Goal: Transaction & Acquisition: Register for event/course

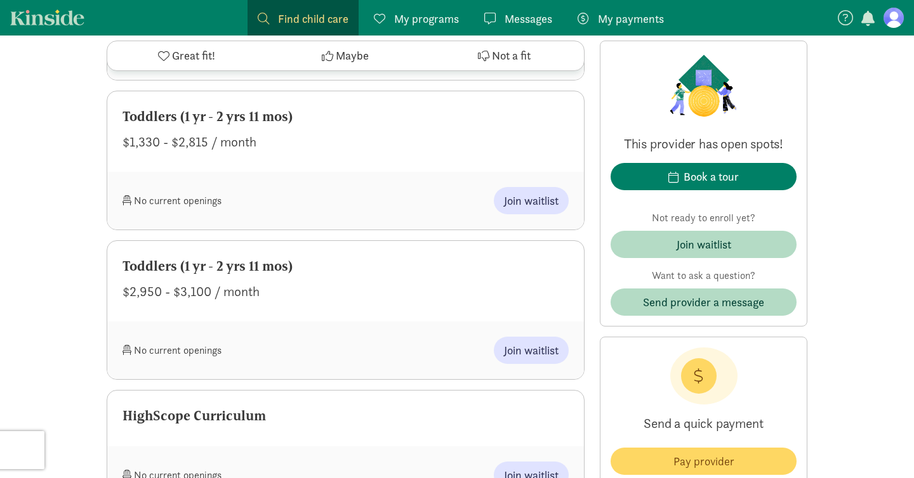
scroll to position [2432, 0]
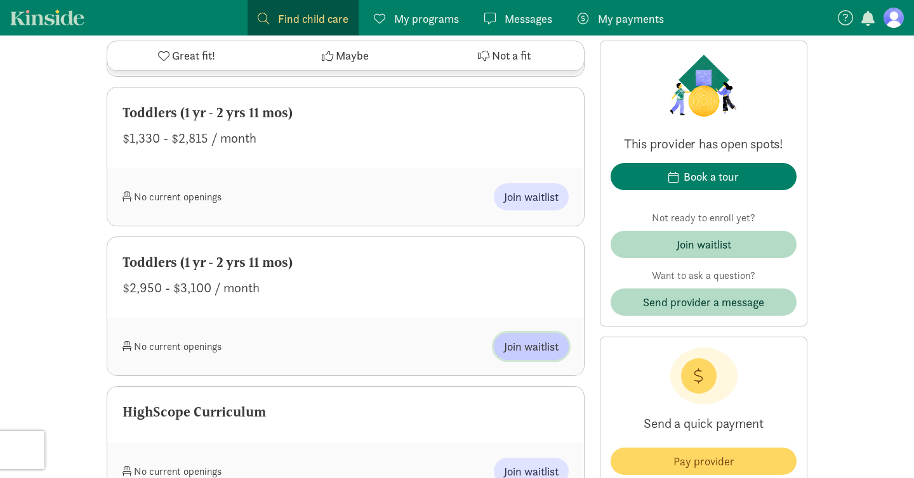
click at [524, 355] on span "Join waitlist" at bounding box center [531, 346] width 55 height 17
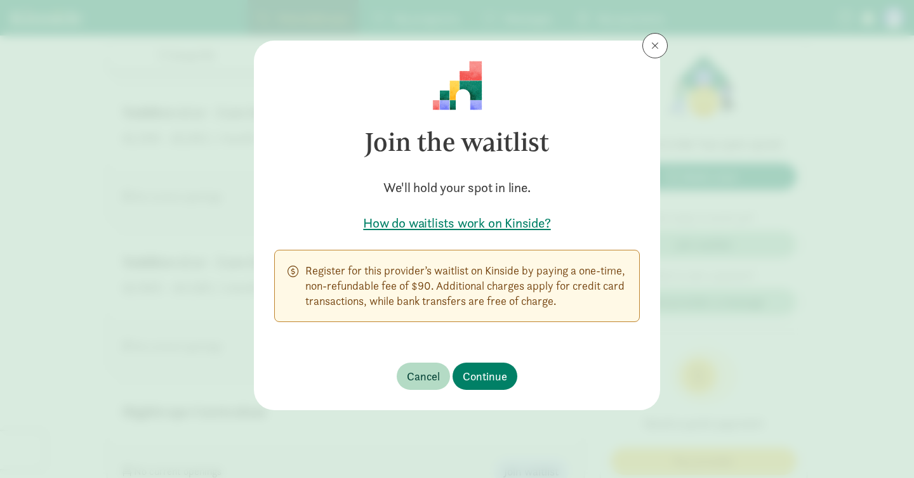
click at [516, 228] on h5 "How do waitlists work on Kinside?" at bounding box center [456, 223] width 365 height 18
click at [490, 378] on span "Continue" at bounding box center [484, 376] width 44 height 17
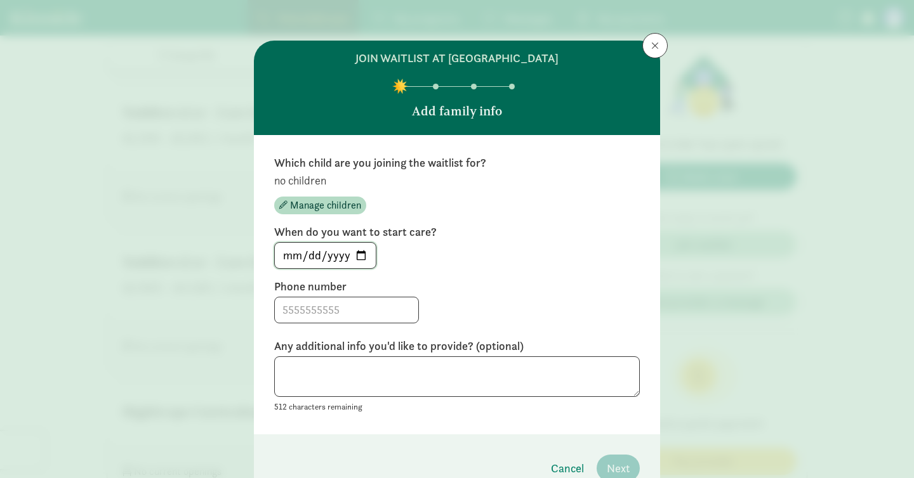
click at [359, 247] on input "[DATE]" at bounding box center [325, 255] width 101 height 25
click at [358, 250] on input "[DATE]" at bounding box center [325, 255] width 101 height 25
type input "[DATE]"
click at [332, 313] on input at bounding box center [346, 310] width 143 height 25
type input "5172828744"
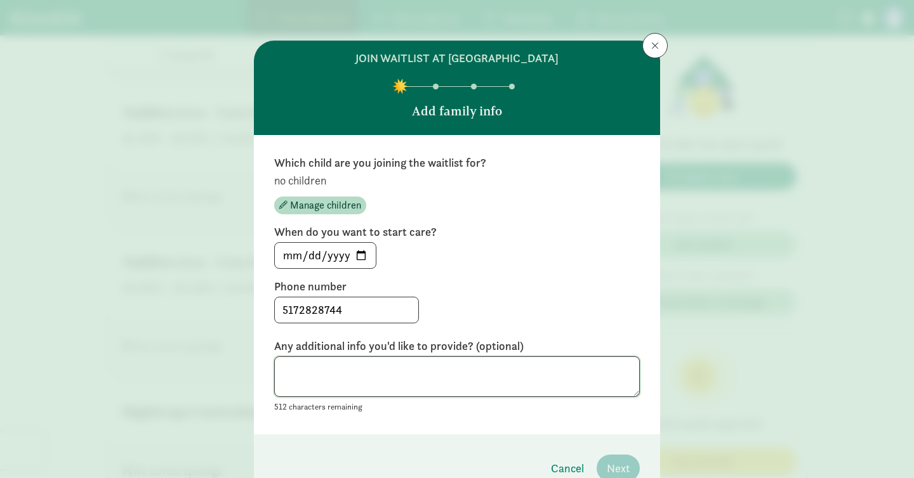
click at [339, 365] on textarea at bounding box center [456, 377] width 365 height 41
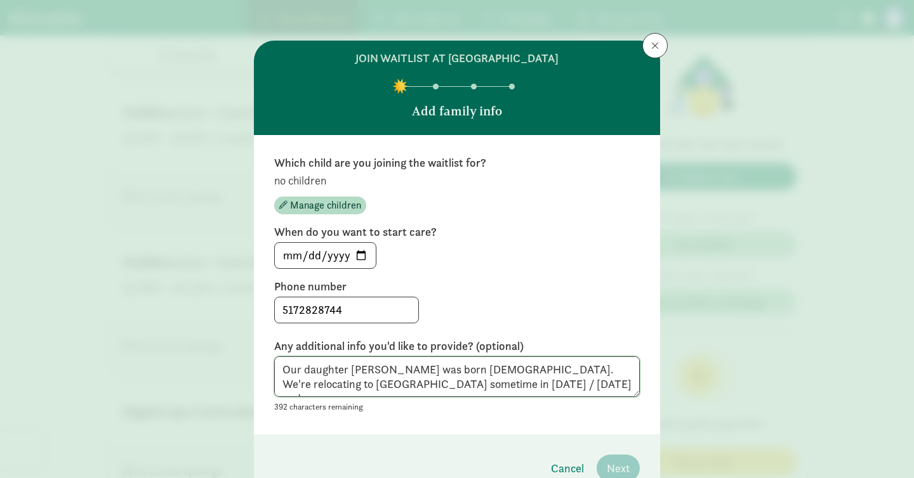
click at [544, 386] on textarea "Our daughter [PERSON_NAME] was born [DEMOGRAPHIC_DATA]. We're relocating to [GE…" at bounding box center [456, 377] width 365 height 41
type textarea "Our daughter [PERSON_NAME] was born [DEMOGRAPHIC_DATA]. We're relocating to [GE…"
click at [351, 208] on span "Manage children" at bounding box center [325, 205] width 71 height 15
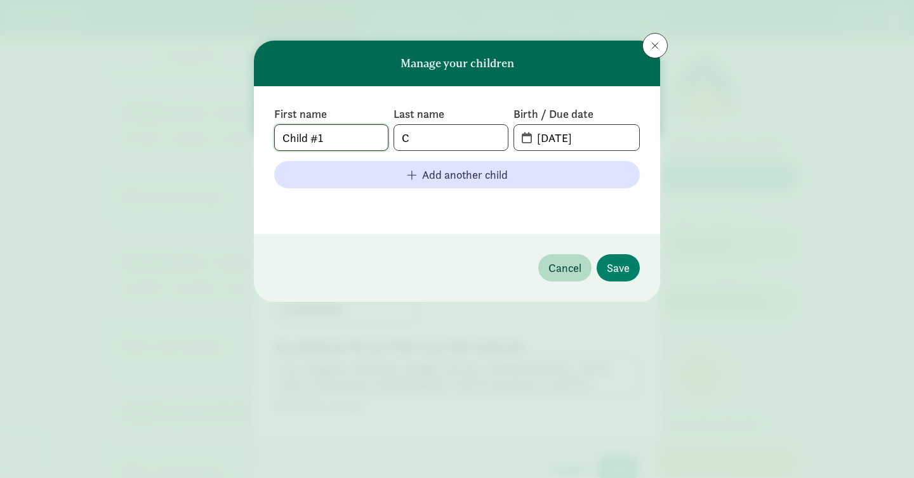
click at [336, 141] on input "Child #1" at bounding box center [331, 137] width 113 height 25
type input "[PERSON_NAME]"
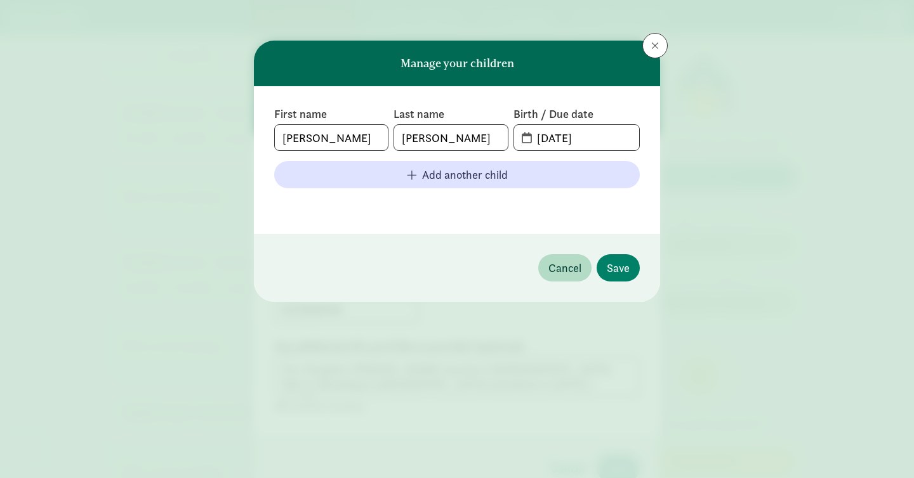
click at [527, 137] on span "[DATE]" at bounding box center [576, 137] width 125 height 25
click at [525, 140] on span "[DATE]" at bounding box center [576, 137] width 125 height 25
click at [544, 140] on input "[DATE]" at bounding box center [584, 137] width 110 height 25
type input "[DATE]"
click at [620, 267] on span "Save" at bounding box center [617, 267] width 23 height 17
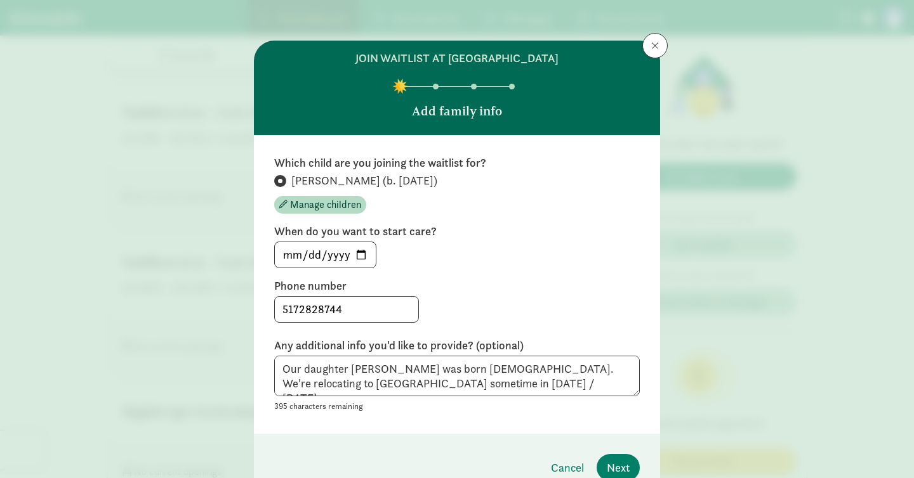
click at [374, 182] on span "[PERSON_NAME] (b. [DATE])" at bounding box center [364, 180] width 146 height 15
click at [282, 182] on input "[PERSON_NAME] (b. [DATE])" at bounding box center [278, 181] width 8 height 8
click at [359, 203] on span "Manage children" at bounding box center [325, 204] width 71 height 15
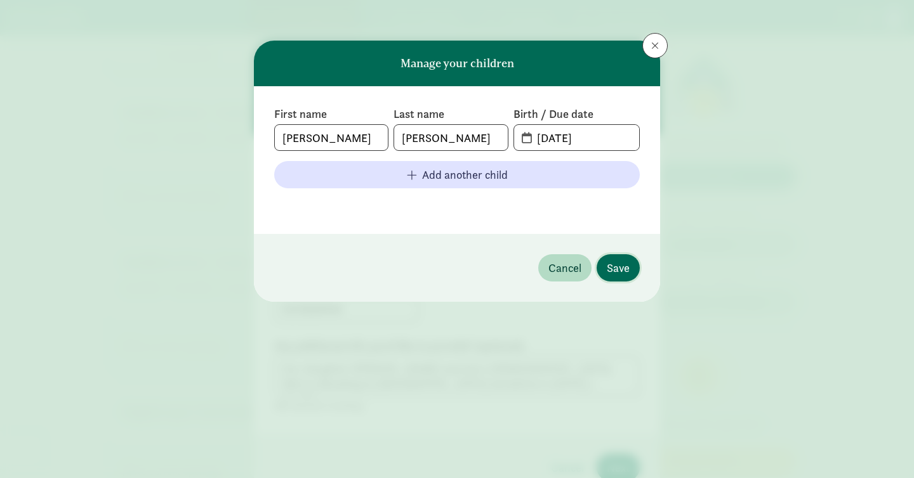
click at [612, 273] on span "Save" at bounding box center [617, 267] width 23 height 17
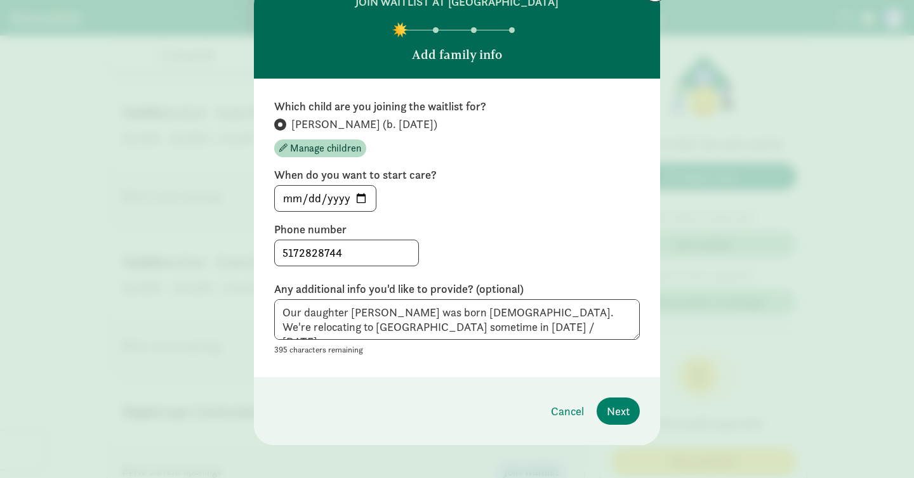
scroll to position [64, 0]
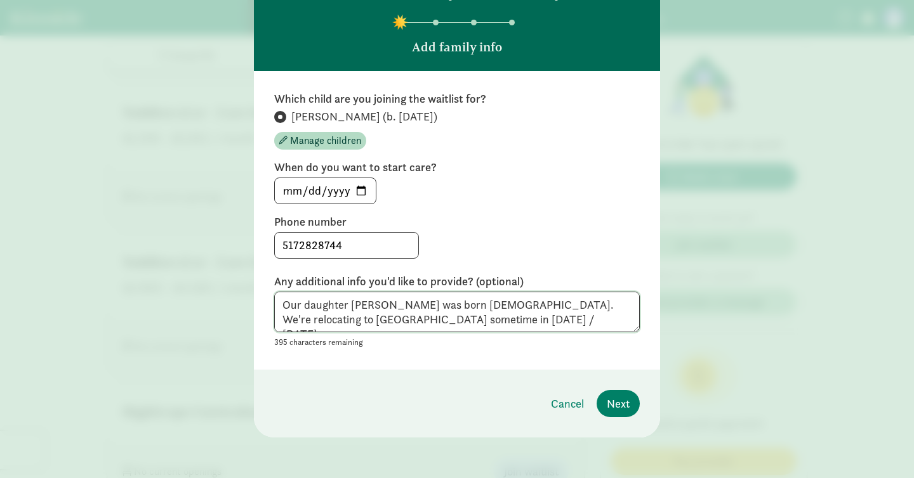
click at [544, 321] on textarea "Our daughter [PERSON_NAME] was born [DEMOGRAPHIC_DATA]. We're relocating to [GE…" at bounding box center [456, 312] width 365 height 41
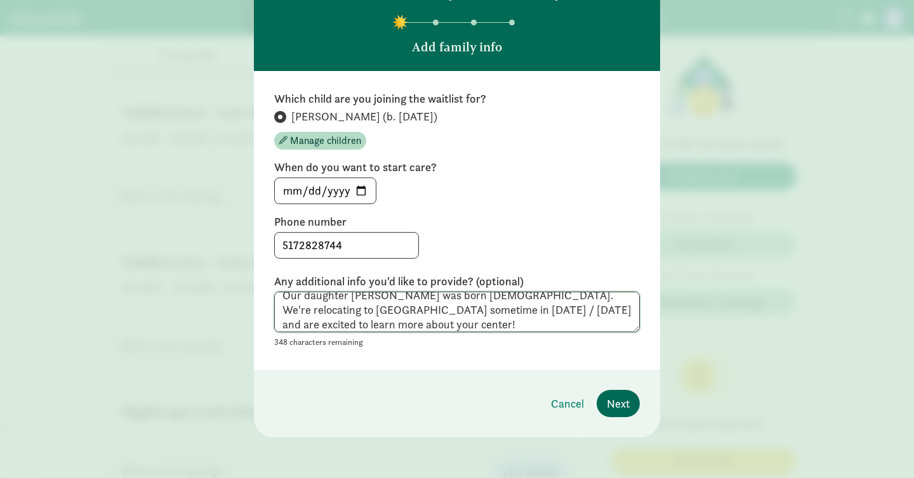
type textarea "Our daughter [PERSON_NAME] was born [DEMOGRAPHIC_DATA]. We're relocating to [GE…"
click at [611, 402] on span "Next" at bounding box center [617, 403] width 23 height 17
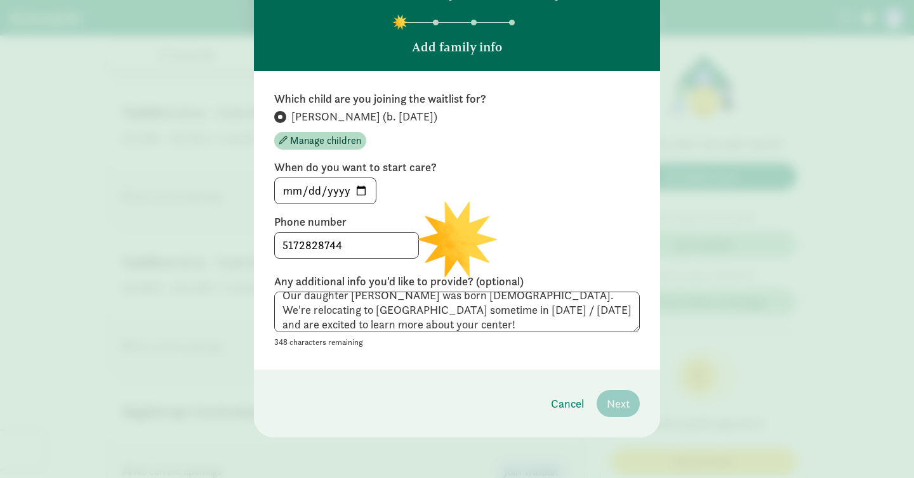
scroll to position [0, 0]
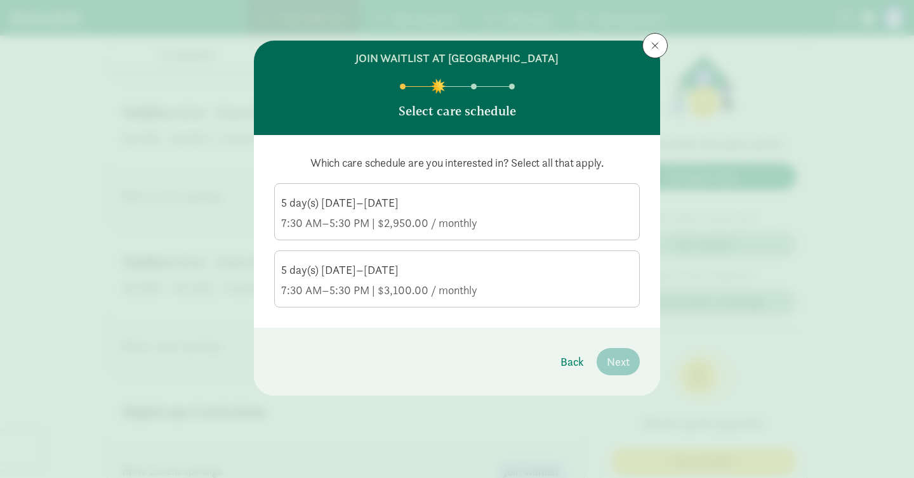
click at [509, 213] on div "5 day(s) [DATE]–[DATE] 7:30 AM–5:30 PM | $2,950.00 / monthly" at bounding box center [456, 213] width 351 height 36
click at [0, 0] on input "5 day(s) [DATE]–[DATE] 7:30 AM–5:30 PM | $2,950.00 / monthly" at bounding box center [0, 0] width 0 height 0
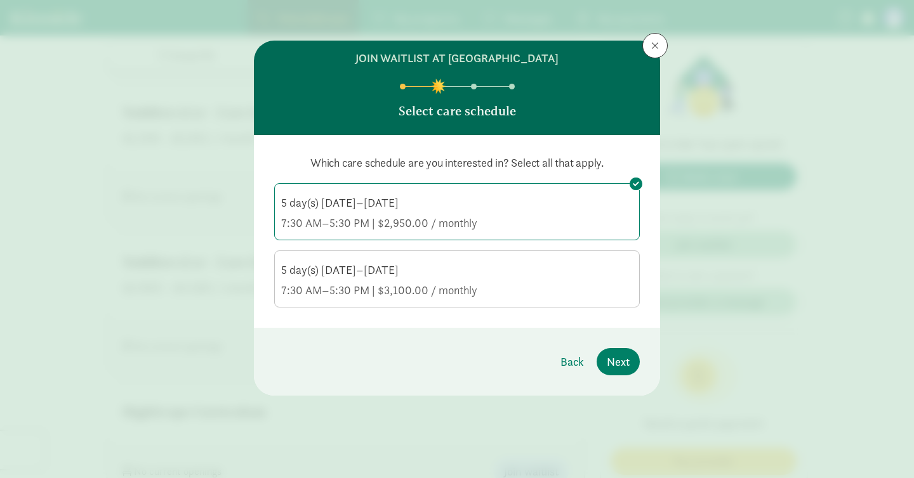
click at [512, 219] on div "7:30 AM–5:30 PM | $2,950.00 / monthly" at bounding box center [456, 223] width 351 height 15
click at [0, 0] on input "5 day(s) [DATE]–[DATE] 7:30 AM–5:30 PM | $2,950.00 / monthly" at bounding box center [0, 0] width 0 height 0
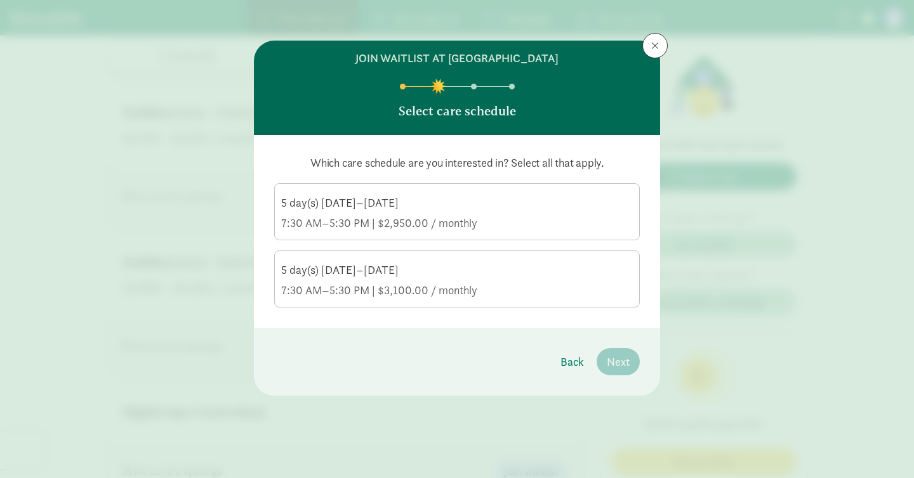
click at [520, 219] on div "7:30 AM–5:30 PM | $2,950.00 / monthly" at bounding box center [456, 223] width 351 height 15
click at [0, 0] on input "5 day(s) [DATE]–[DATE] 7:30 AM–5:30 PM | $2,950.00 / monthly" at bounding box center [0, 0] width 0 height 0
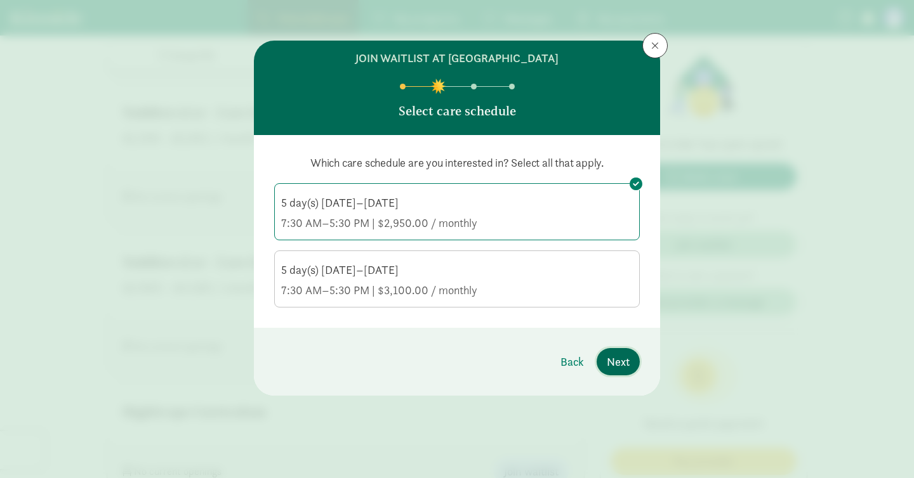
click at [620, 356] on span "Next" at bounding box center [617, 361] width 23 height 17
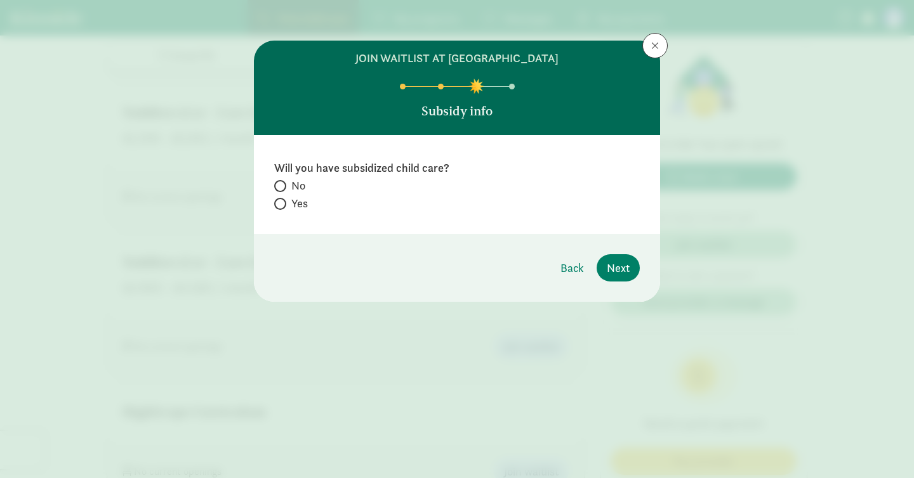
click at [284, 183] on span at bounding box center [280, 186] width 12 height 12
click at [282, 183] on input "No" at bounding box center [278, 186] width 8 height 8
radio input "true"
drag, startPoint x: 622, startPoint y: 265, endPoint x: 654, endPoint y: 235, distance: 44.4
click at [654, 235] on footer "Back Next" at bounding box center [457, 268] width 406 height 68
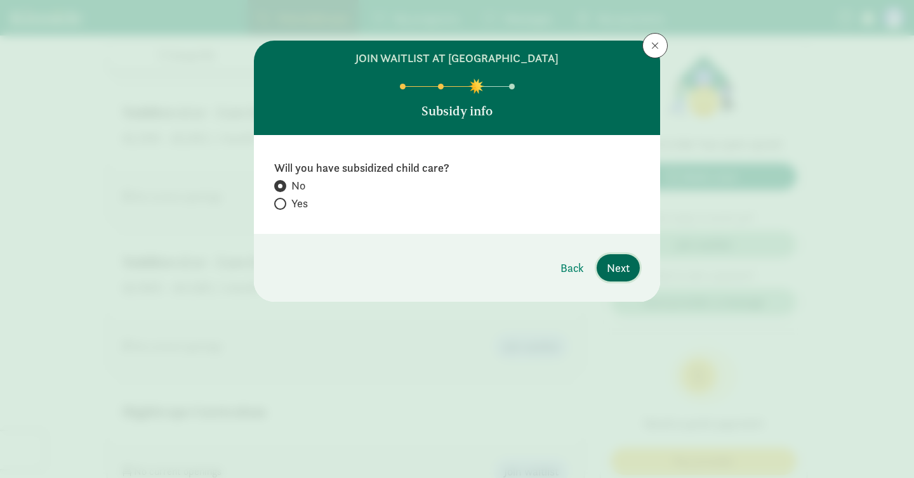
click at [624, 271] on span "Next" at bounding box center [617, 267] width 23 height 17
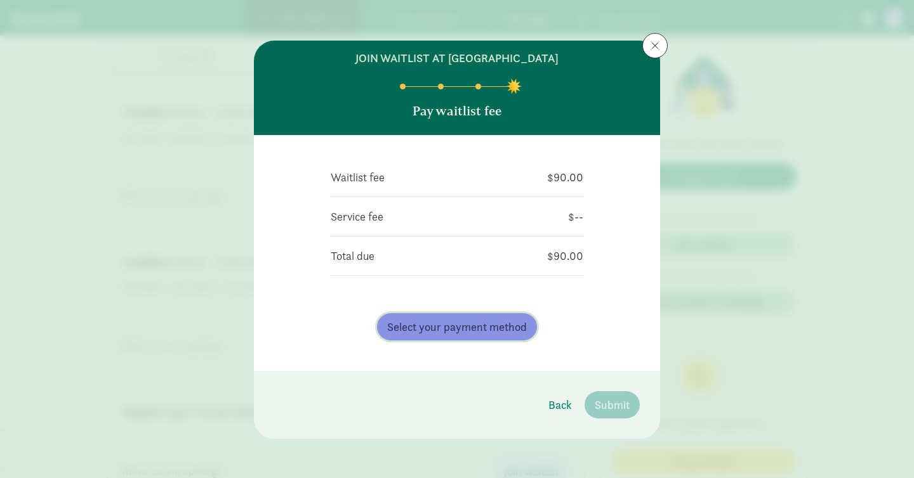
click at [514, 324] on span "Select your payment method" at bounding box center [457, 326] width 140 height 17
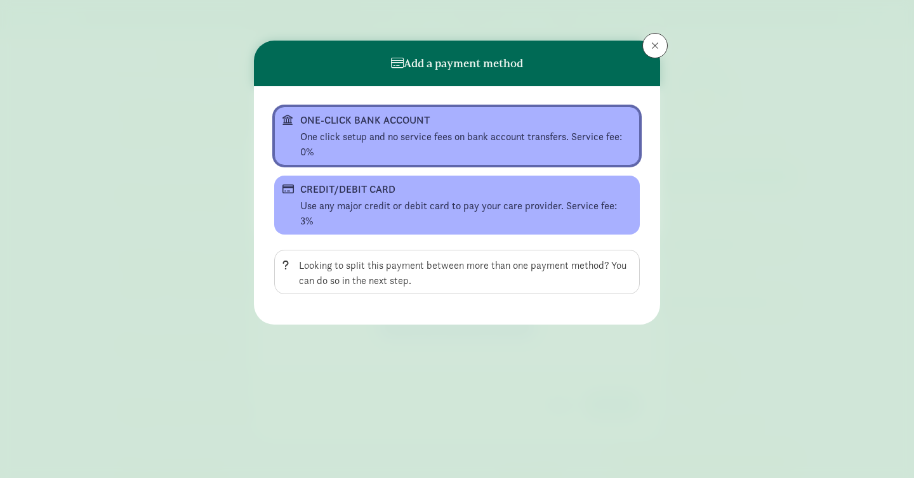
click at [441, 147] on div "One click setup and no service fees on bank account transfers. Service fee: 0%" at bounding box center [465, 144] width 331 height 30
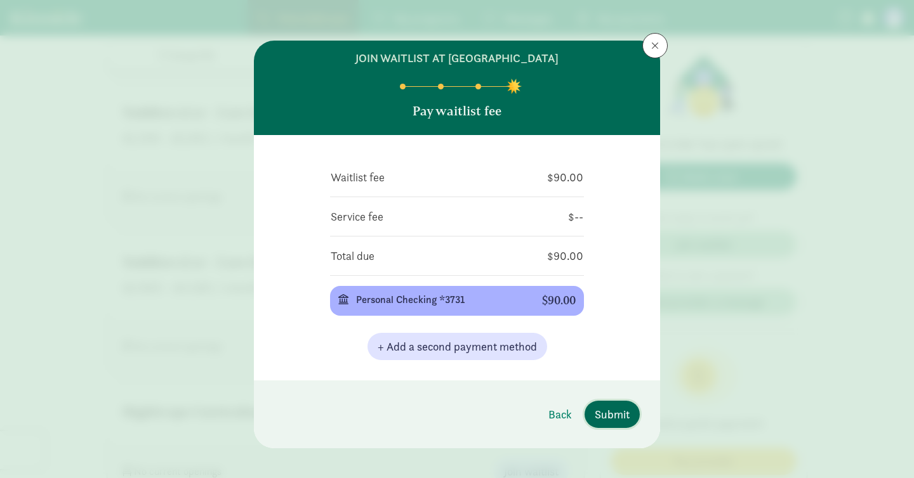
click at [622, 413] on span "Submit" at bounding box center [611, 414] width 35 height 17
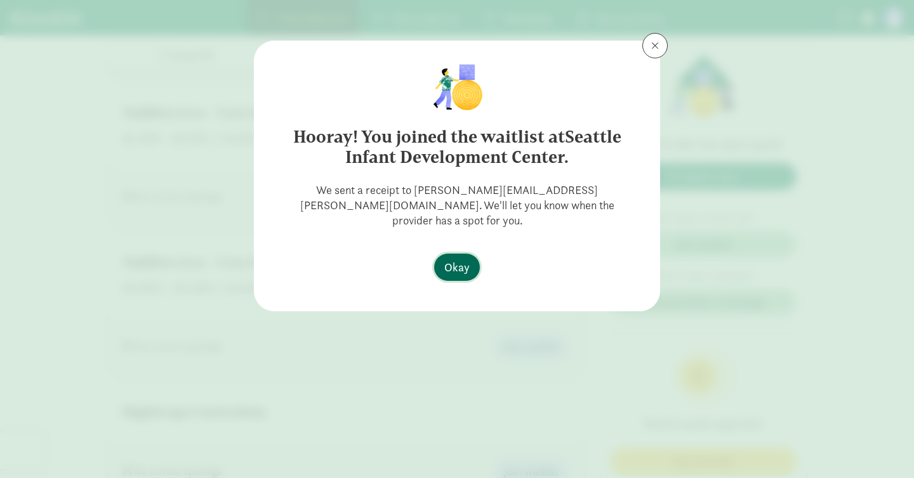
click at [465, 259] on span "Okay" at bounding box center [456, 267] width 25 height 17
